Goal: Information Seeking & Learning: Learn about a topic

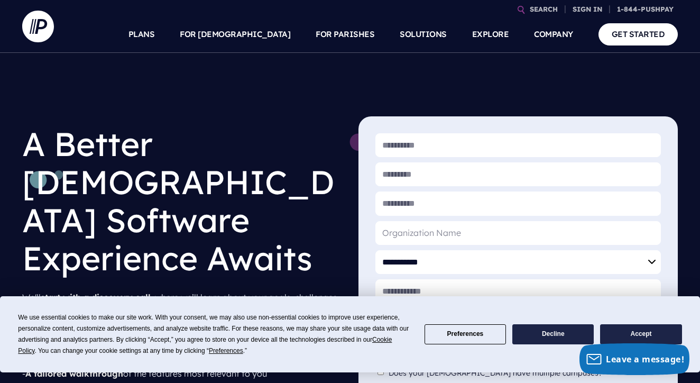
click at [638, 331] on button "Accept" at bounding box center [640, 334] width 81 height 21
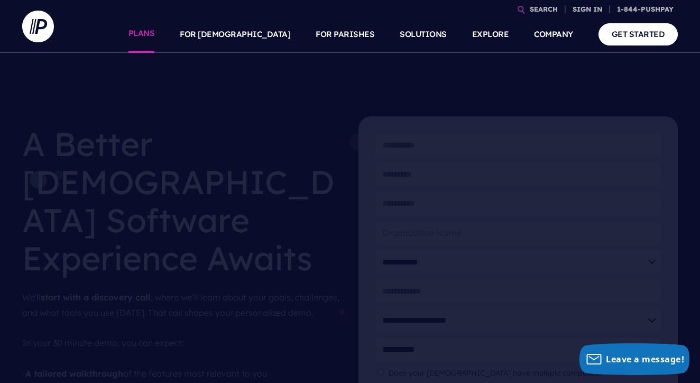
click at [155, 30] on link "PLANS" at bounding box center [141, 34] width 26 height 37
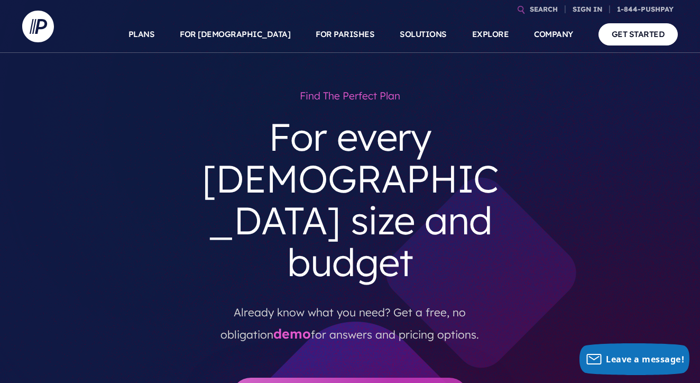
click at [639, 89] on div "Find the perfect plan For every church size and budget Already know what you ne…" at bounding box center [350, 251] width 639 height 332
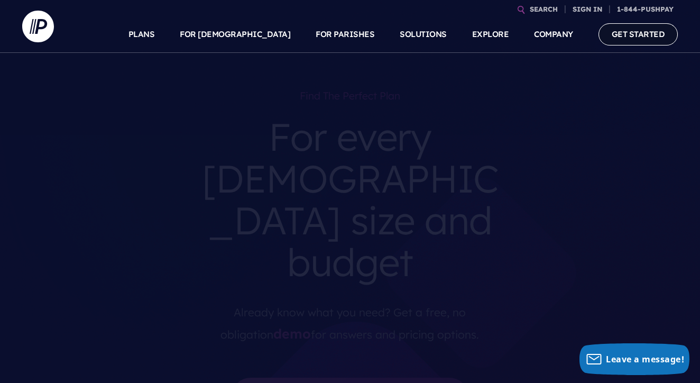
click at [623, 32] on link "GET STARTED" at bounding box center [638, 34] width 80 height 22
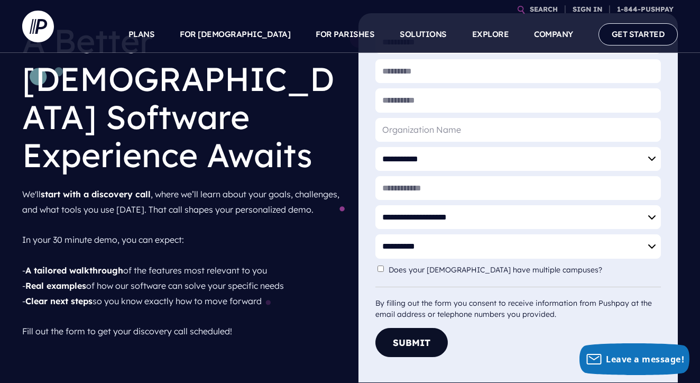
scroll to position [35, 0]
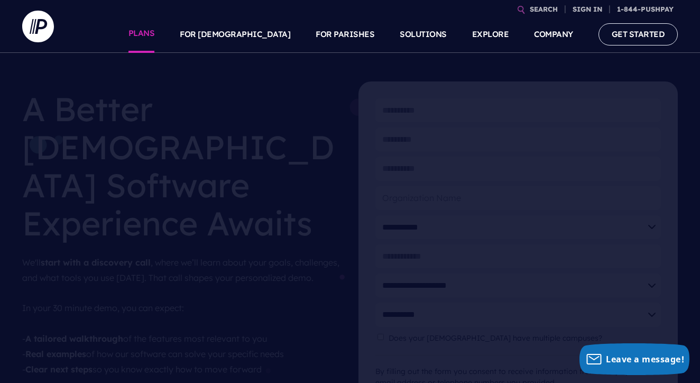
click at [155, 39] on link "PLANS" at bounding box center [141, 34] width 26 height 37
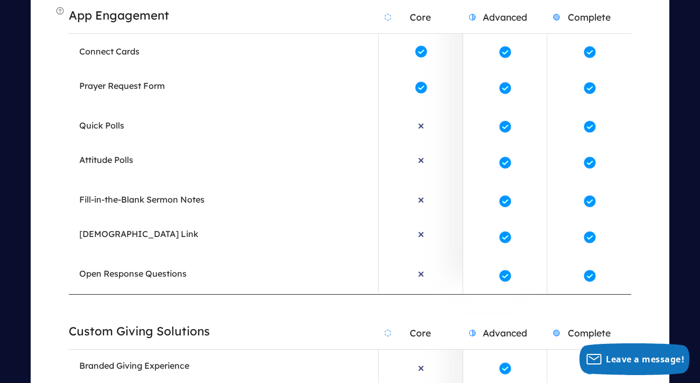
scroll to position [2113, 0]
